Goal: Find contact information: Find contact information

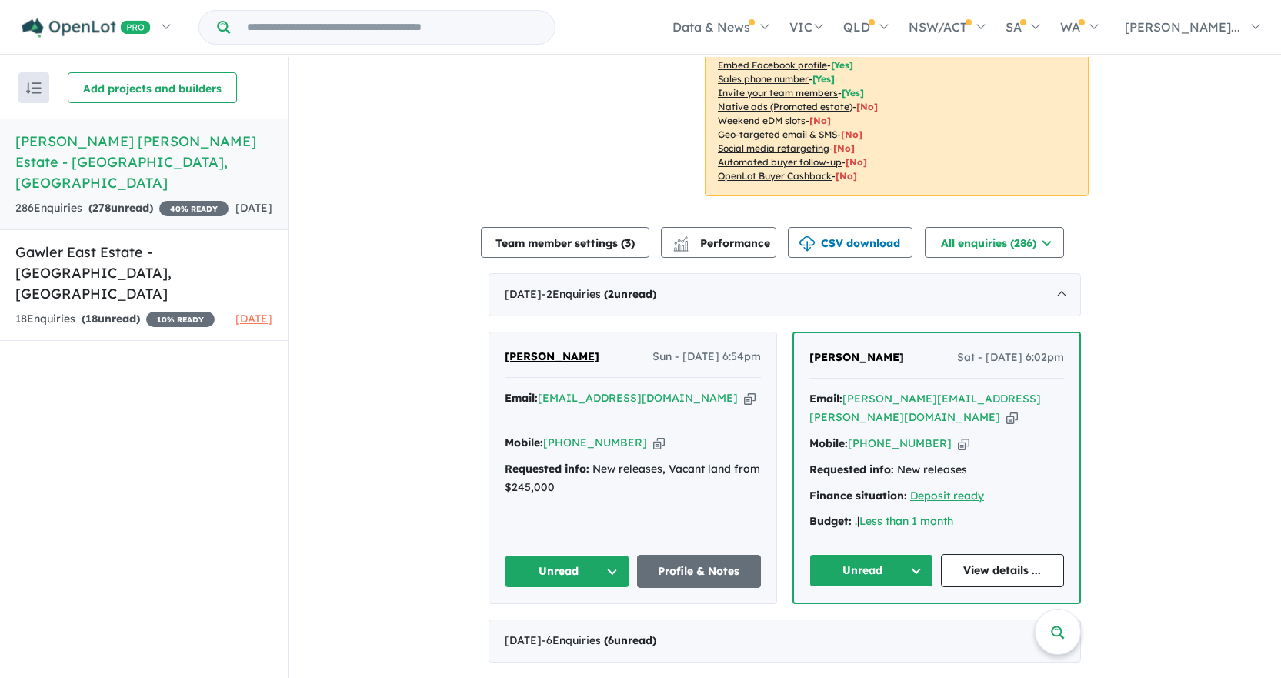
scroll to position [385, 0]
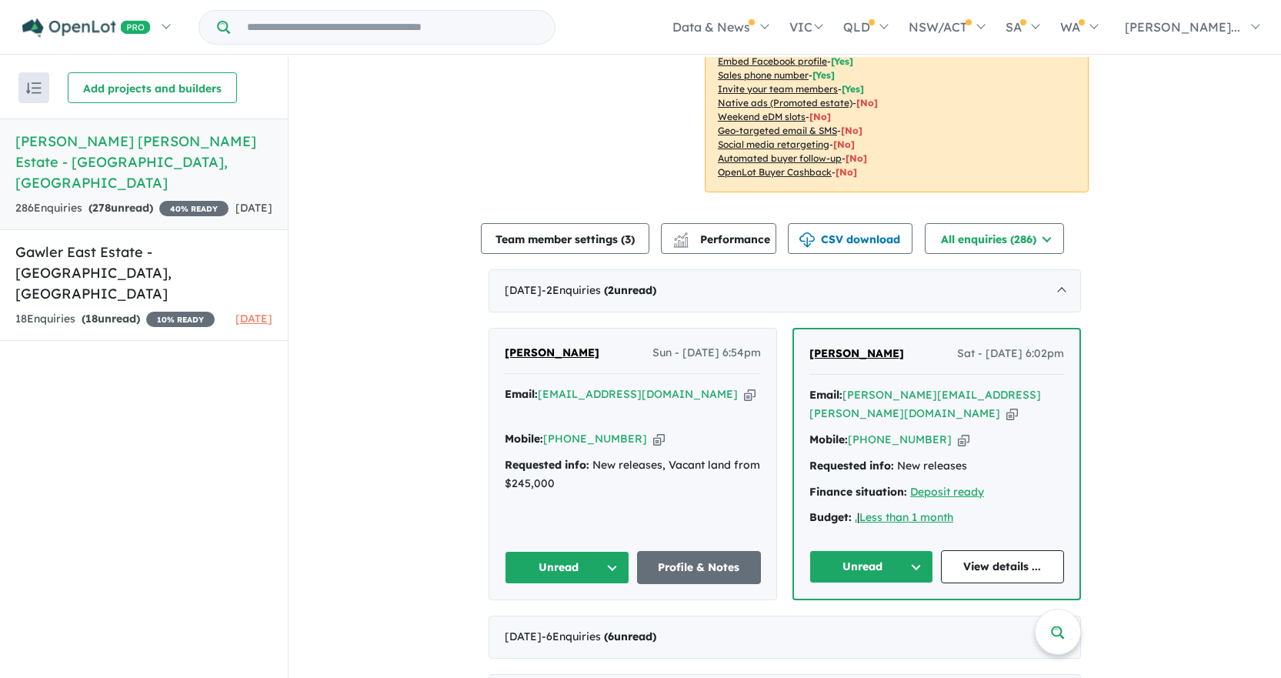
click at [935, 431] on div "Mobile: [PHONE_NUMBER] Copied!" at bounding box center [936, 440] width 255 height 18
click at [958, 432] on icon "button" at bounding box center [964, 440] width 12 height 16
click at [1006, 405] on icon "button" at bounding box center [1012, 413] width 12 height 16
drag, startPoint x: 581, startPoint y: 323, endPoint x: 574, endPoint y: 315, distance: 10.3
click at [577, 344] on div "[PERSON_NAME] Sun - [DATE] 6:54pm" at bounding box center [633, 359] width 256 height 31
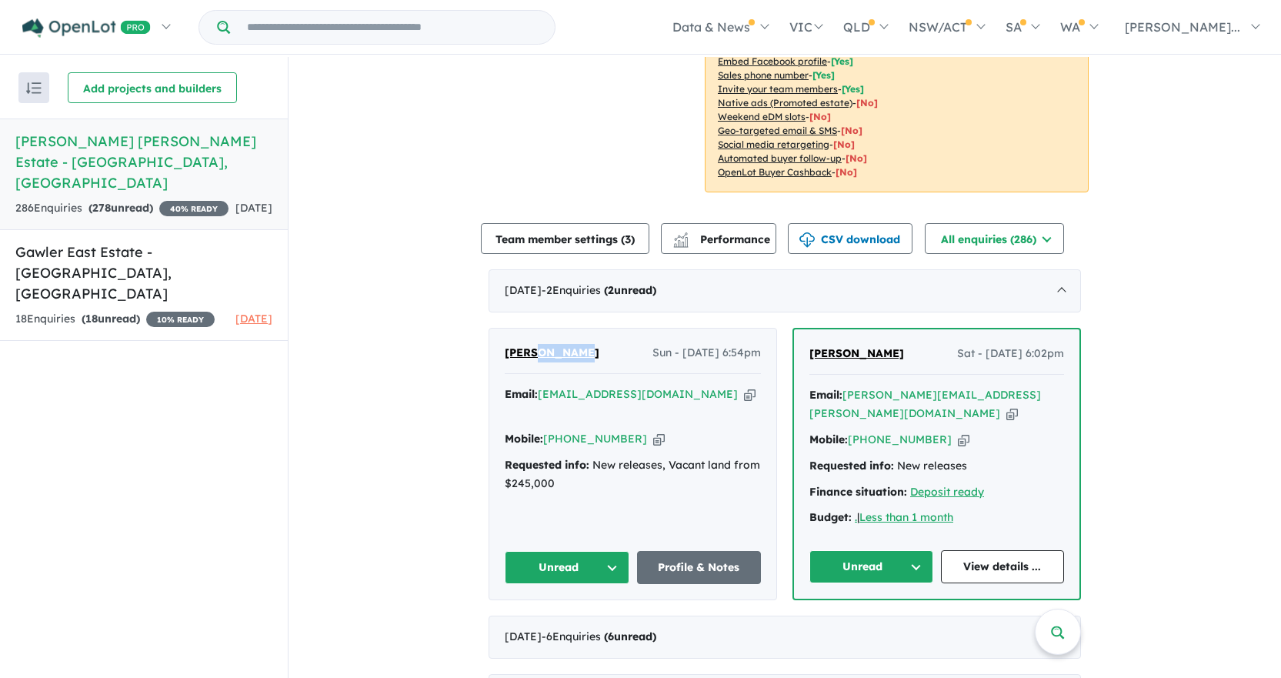
drag, startPoint x: 573, startPoint y: 315, endPoint x: 529, endPoint y: 315, distance: 44.6
click at [529, 344] on div "[PERSON_NAME] Sun - [DATE] 6:54pm" at bounding box center [633, 359] width 256 height 31
click at [744, 386] on icon "button" at bounding box center [750, 394] width 12 height 16
copy span "[PERSON_NAME]"
click at [653, 431] on icon "button" at bounding box center [659, 439] width 12 height 16
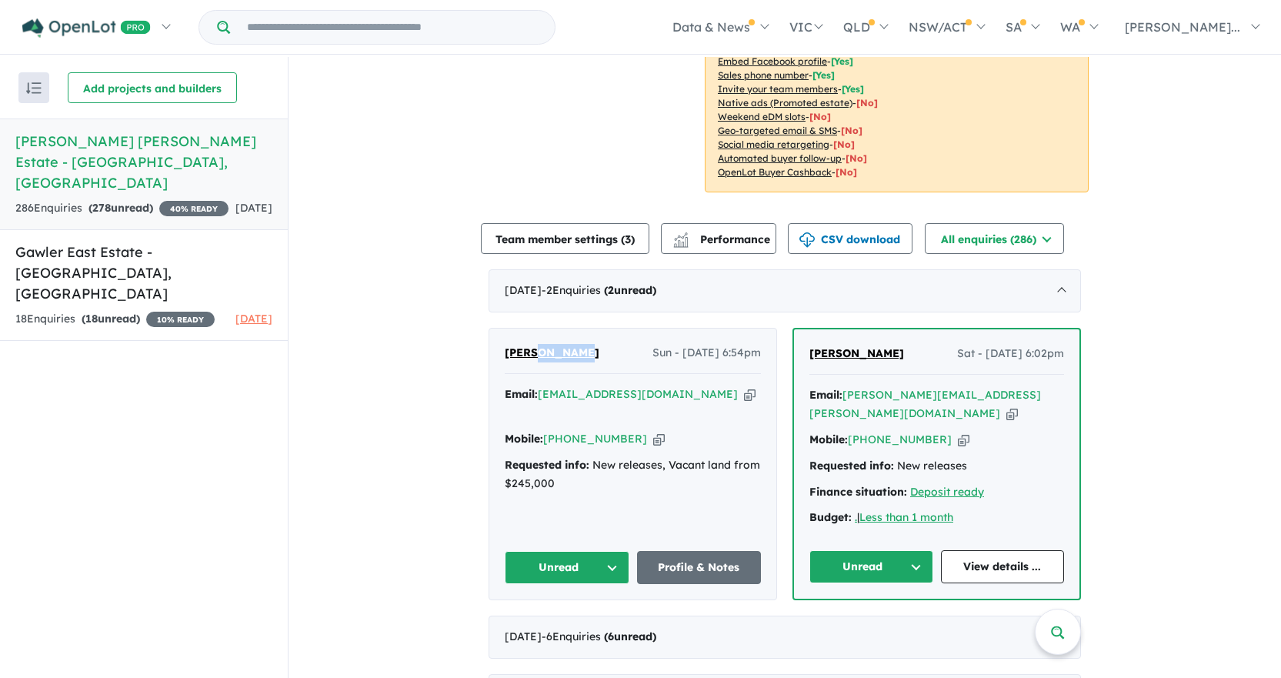
copy span "[PERSON_NAME]"
click at [744, 386] on icon "button" at bounding box center [750, 394] width 12 height 16
copy span "[PERSON_NAME]"
